Goal: Task Accomplishment & Management: Manage account settings

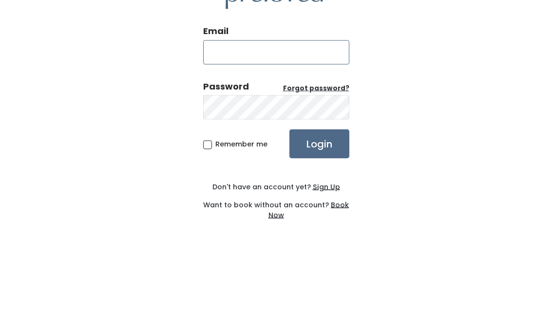
type input "[EMAIL_ADDRESS][DOMAIN_NAME]"
click at [318, 184] on input "Login" at bounding box center [319, 198] width 60 height 29
